Goal: Information Seeking & Learning: Learn about a topic

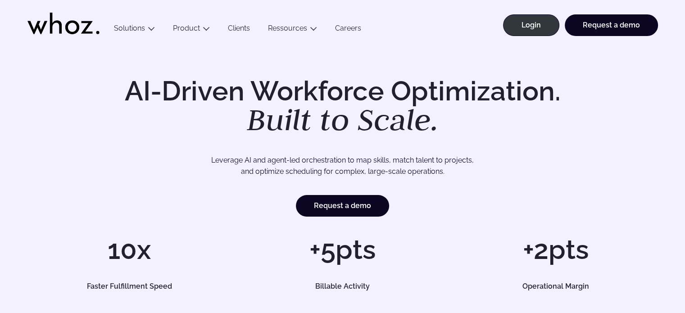
click at [242, 30] on link "Clients" at bounding box center [239, 30] width 40 height 12
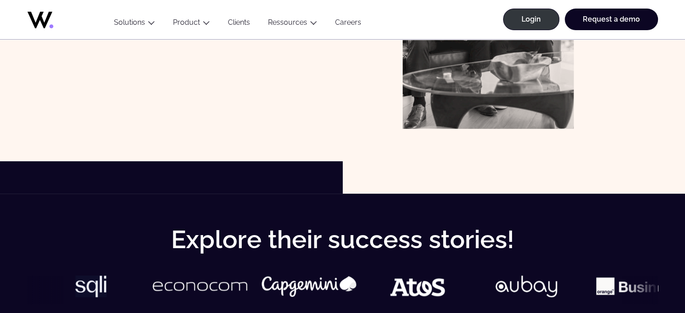
scroll to position [315, 0]
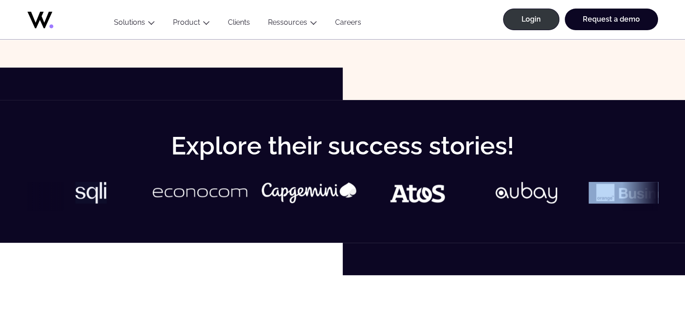
drag, startPoint x: 574, startPoint y: 196, endPoint x: 603, endPoint y: 242, distance: 54.5
click at [612, 242] on div "Explore their success stories!" at bounding box center [342, 171] width 685 height 143
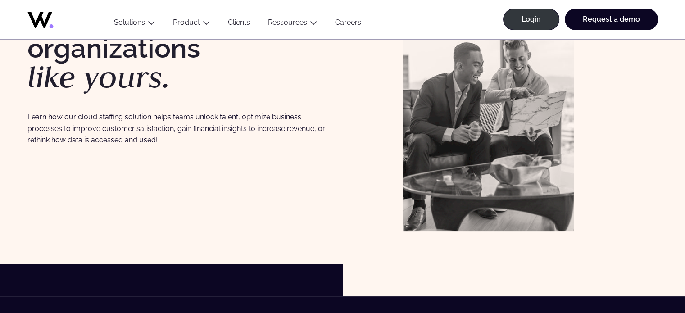
scroll to position [0, 0]
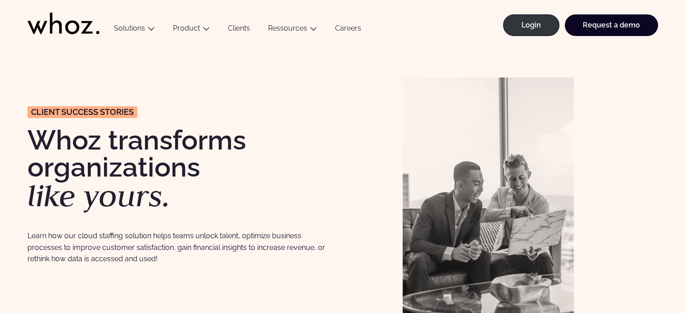
click at [341, 31] on link "Careers" at bounding box center [348, 30] width 44 height 12
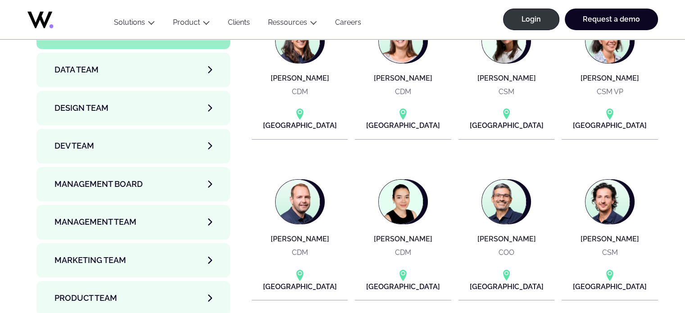
scroll to position [3109, 0]
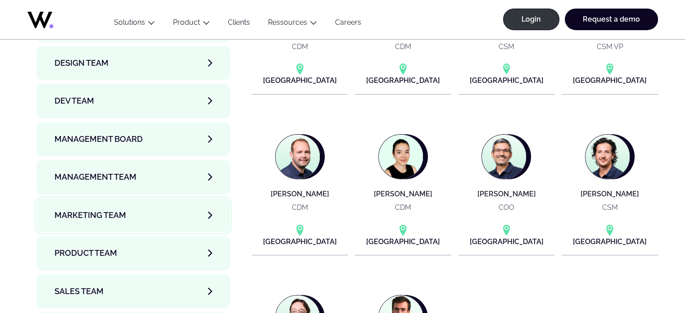
click at [120, 209] on span "Marketing Team" at bounding box center [91, 215] width 72 height 13
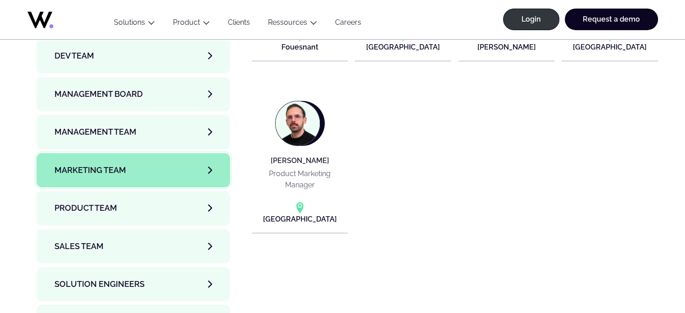
scroll to position [3154, 0]
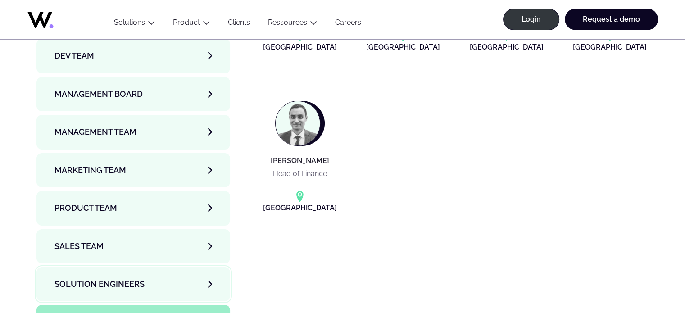
click at [132, 278] on span "Solution Engineers" at bounding box center [100, 284] width 90 height 13
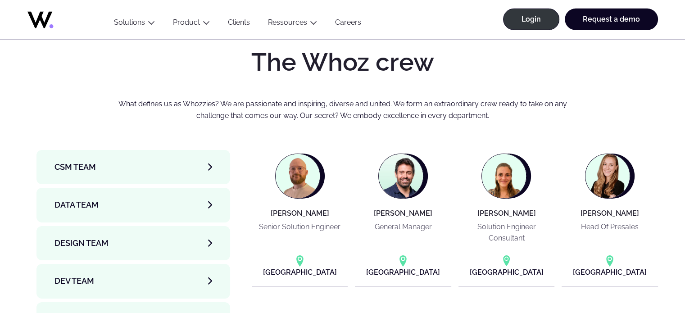
scroll to position [2974, 0]
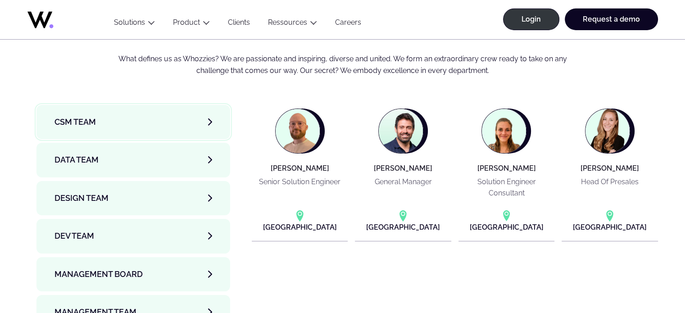
click at [102, 105] on link "CSM team" at bounding box center [133, 122] width 194 height 34
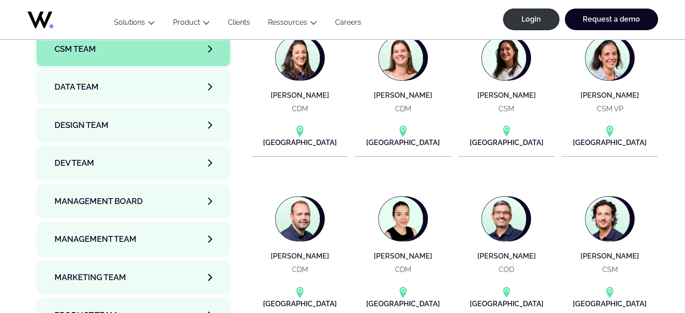
scroll to position [3019, 0]
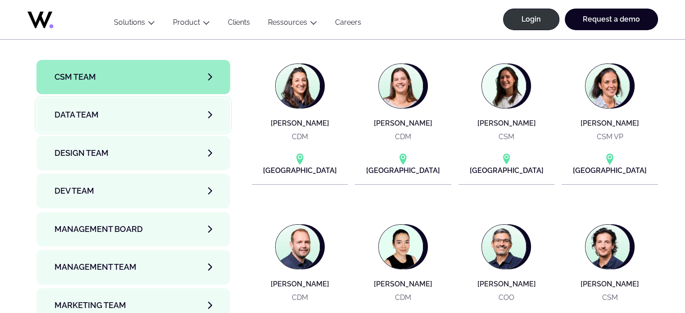
click at [105, 98] on link "Data team" at bounding box center [133, 115] width 194 height 34
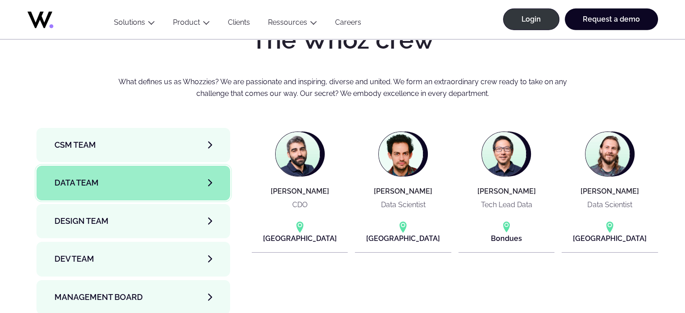
scroll to position [2974, 0]
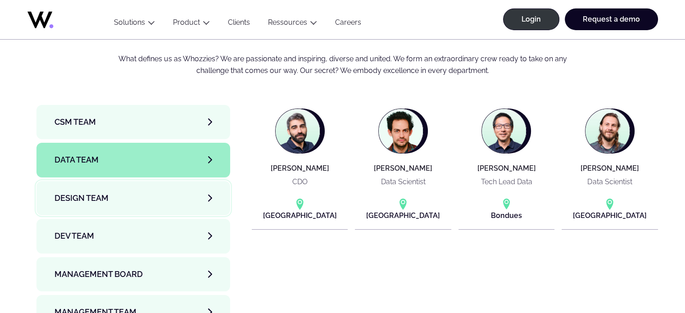
click at [127, 181] on link "Design team" at bounding box center [133, 198] width 194 height 34
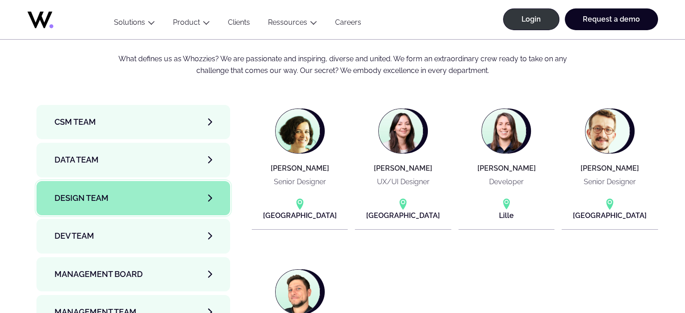
scroll to position [3019, 0]
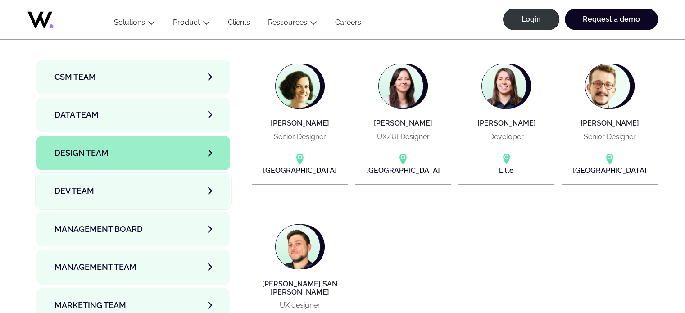
click at [119, 174] on link "Dev team" at bounding box center [133, 191] width 194 height 34
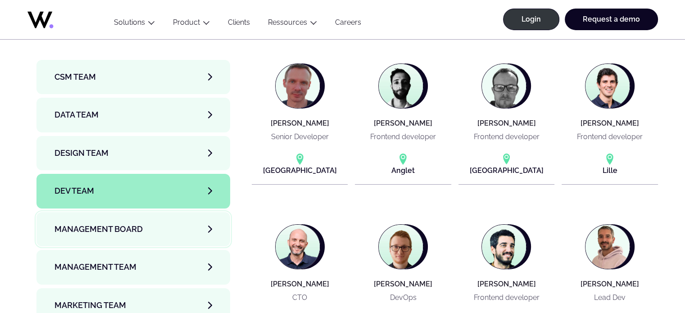
click at [116, 223] on span "Management Board" at bounding box center [99, 229] width 88 height 13
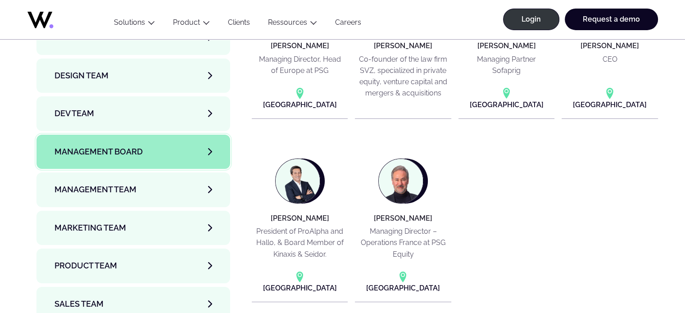
scroll to position [3109, 0]
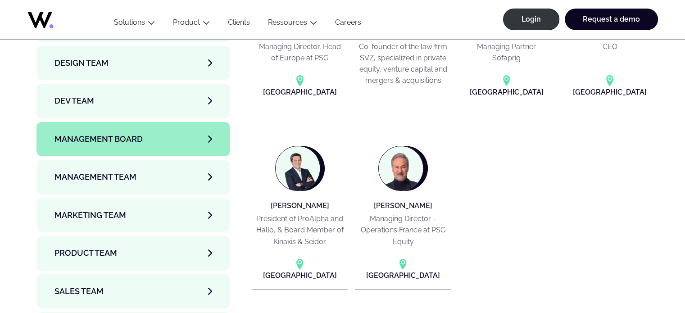
click at [105, 122] on li "Management Board" at bounding box center [133, 141] width 194 height 38
click at [108, 171] on span "Management Team" at bounding box center [96, 177] width 82 height 13
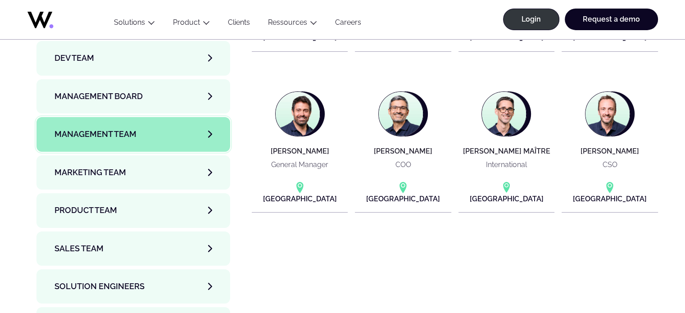
scroll to position [3154, 0]
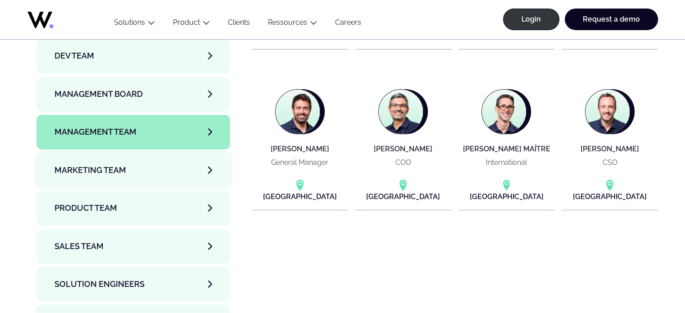
click at [117, 164] on span "Marketing Team" at bounding box center [91, 170] width 72 height 13
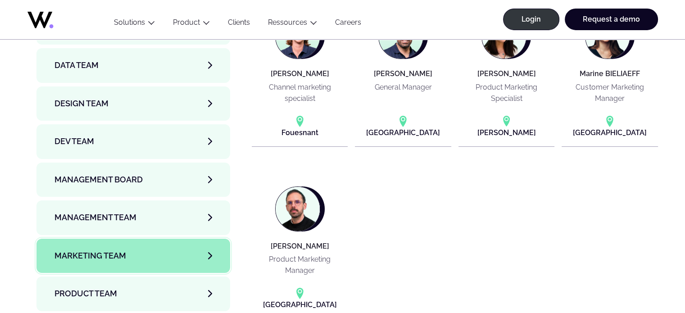
scroll to position [2974, 0]
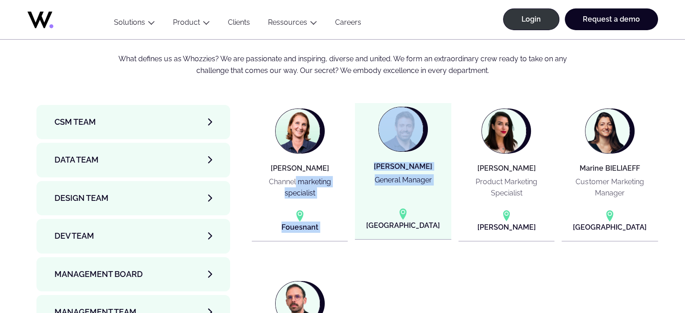
drag, startPoint x: 276, startPoint y: 132, endPoint x: 374, endPoint y: 167, distance: 104.2
click at [375, 169] on section "Agnès GUERIN Channel marketing specialist Fouesnant Jérôme BALDUCCI General Man…" at bounding box center [455, 259] width 406 height 309
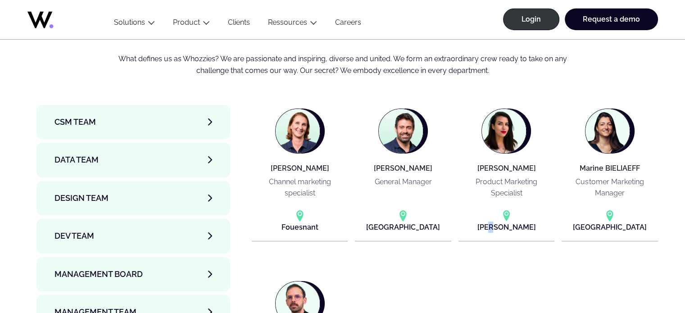
click at [486, 221] on section "Agnès GUERIN Channel marketing specialist Fouesnant Jérôme BALDUCCI General Man…" at bounding box center [455, 259] width 406 height 309
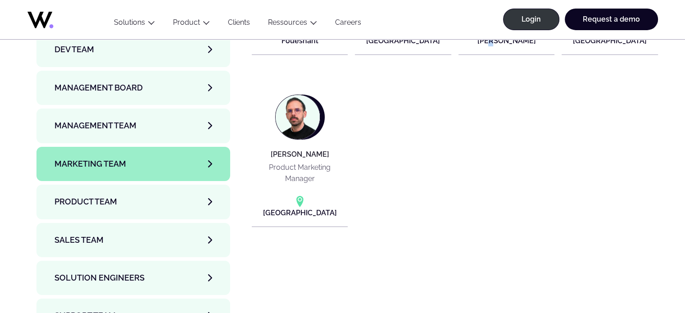
scroll to position [3199, 0]
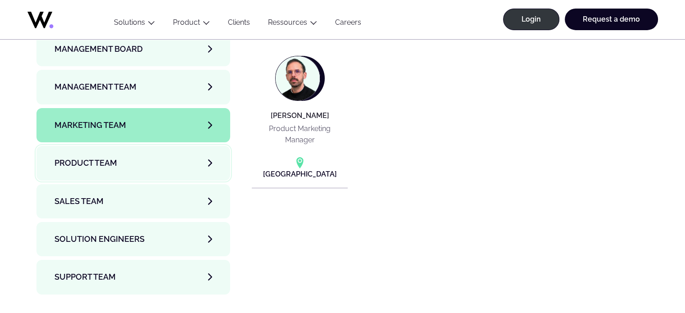
click at [114, 157] on span "Product team" at bounding box center [86, 163] width 63 height 13
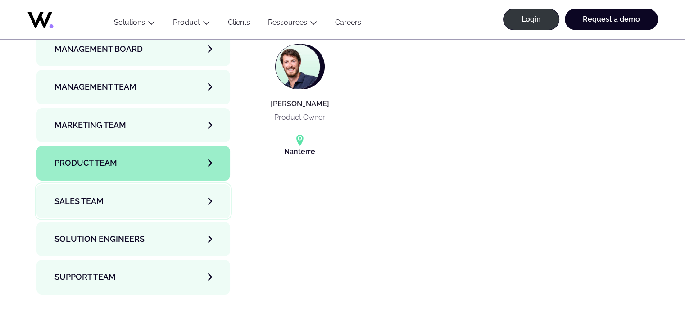
click at [137, 184] on link "Sales team" at bounding box center [133, 201] width 194 height 34
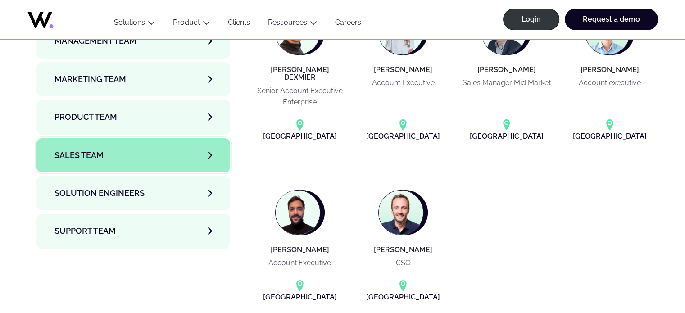
scroll to position [3334, 0]
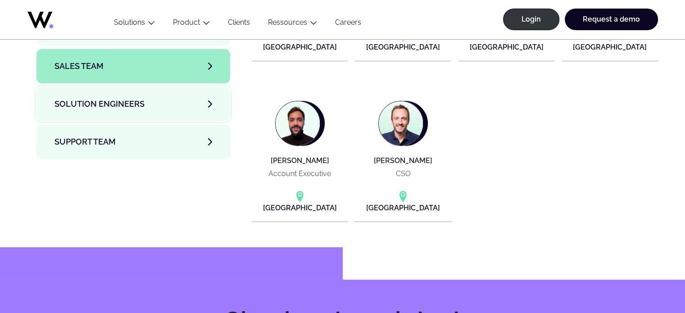
click at [117, 87] on link "Solution Engineers" at bounding box center [133, 104] width 194 height 34
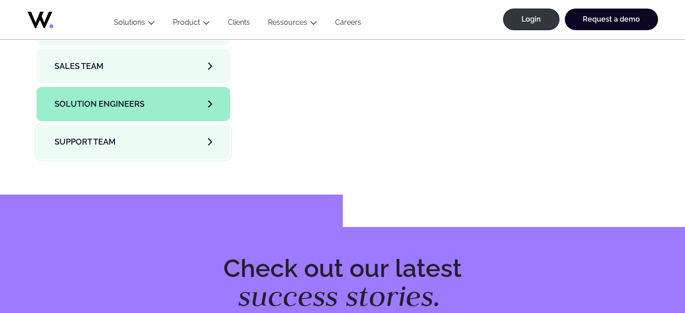
click at [101, 125] on link "Support team" at bounding box center [133, 142] width 194 height 34
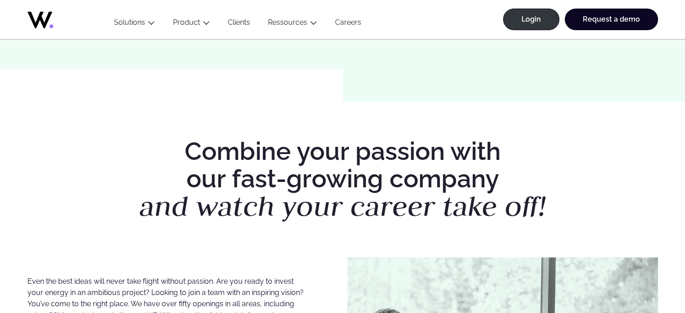
scroll to position [0, 0]
